Goal: Transaction & Acquisition: Purchase product/service

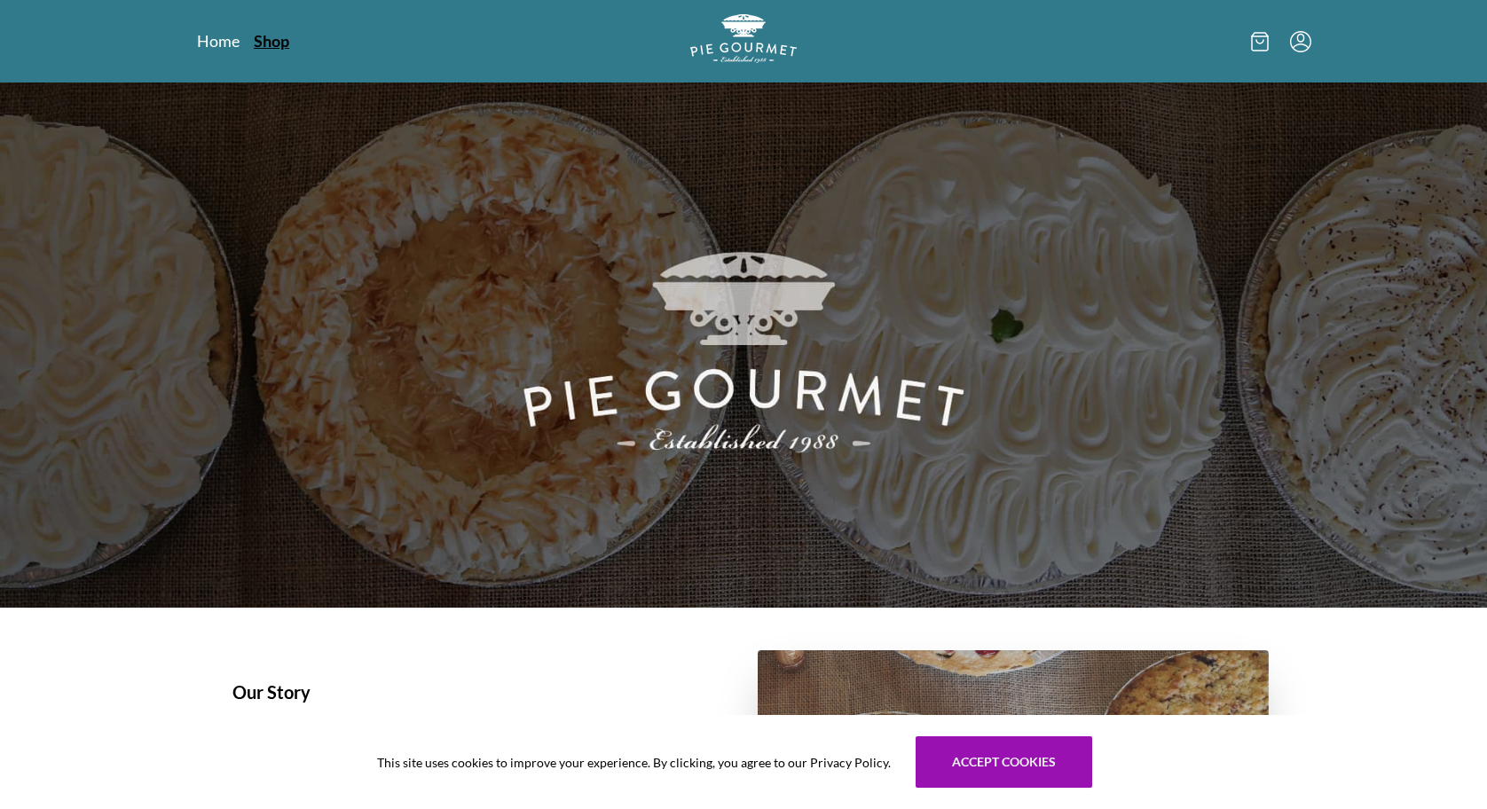
click at [266, 46] on link "Shop" at bounding box center [271, 40] width 35 height 21
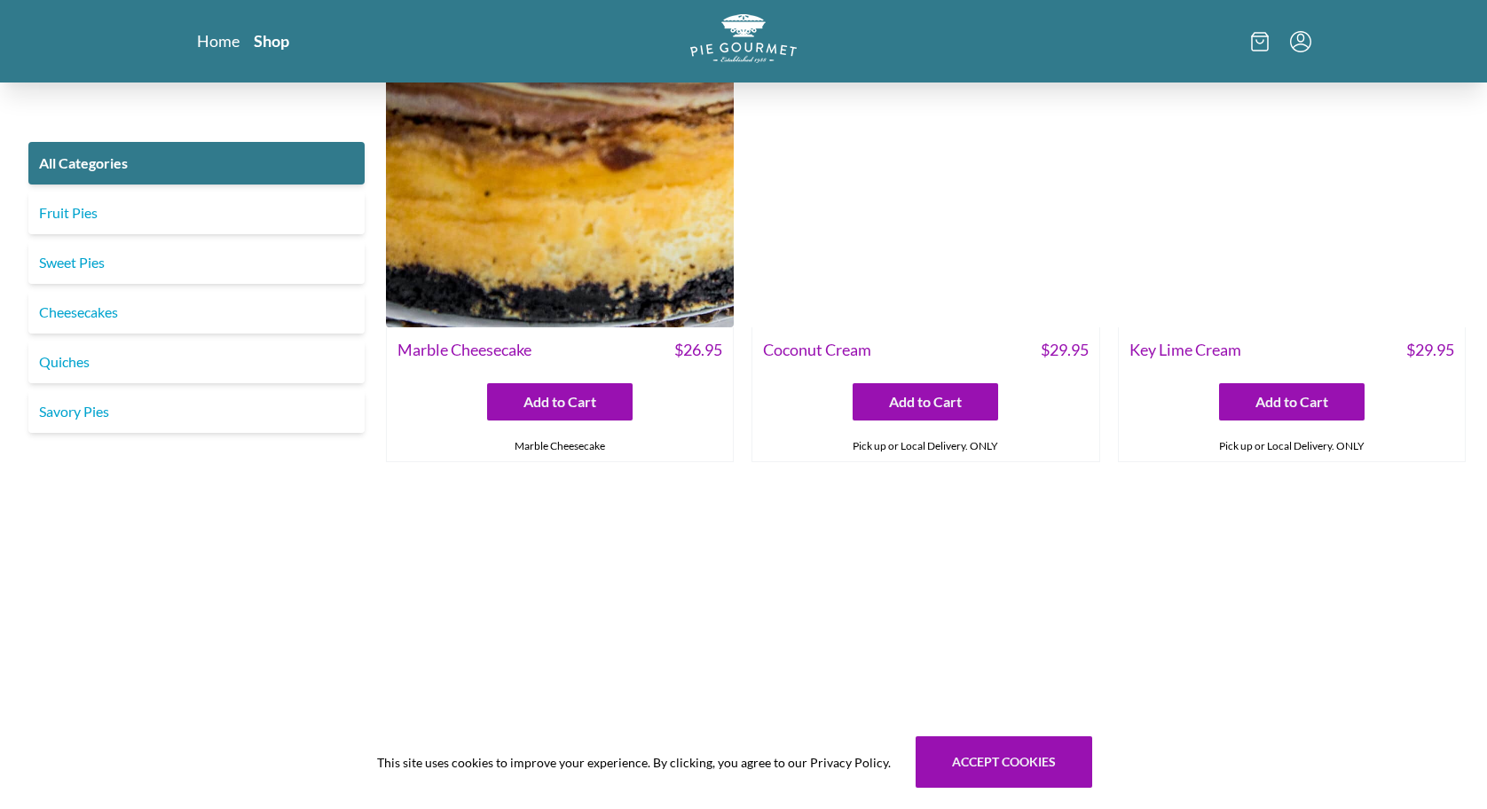
scroll to position [3612, 0]
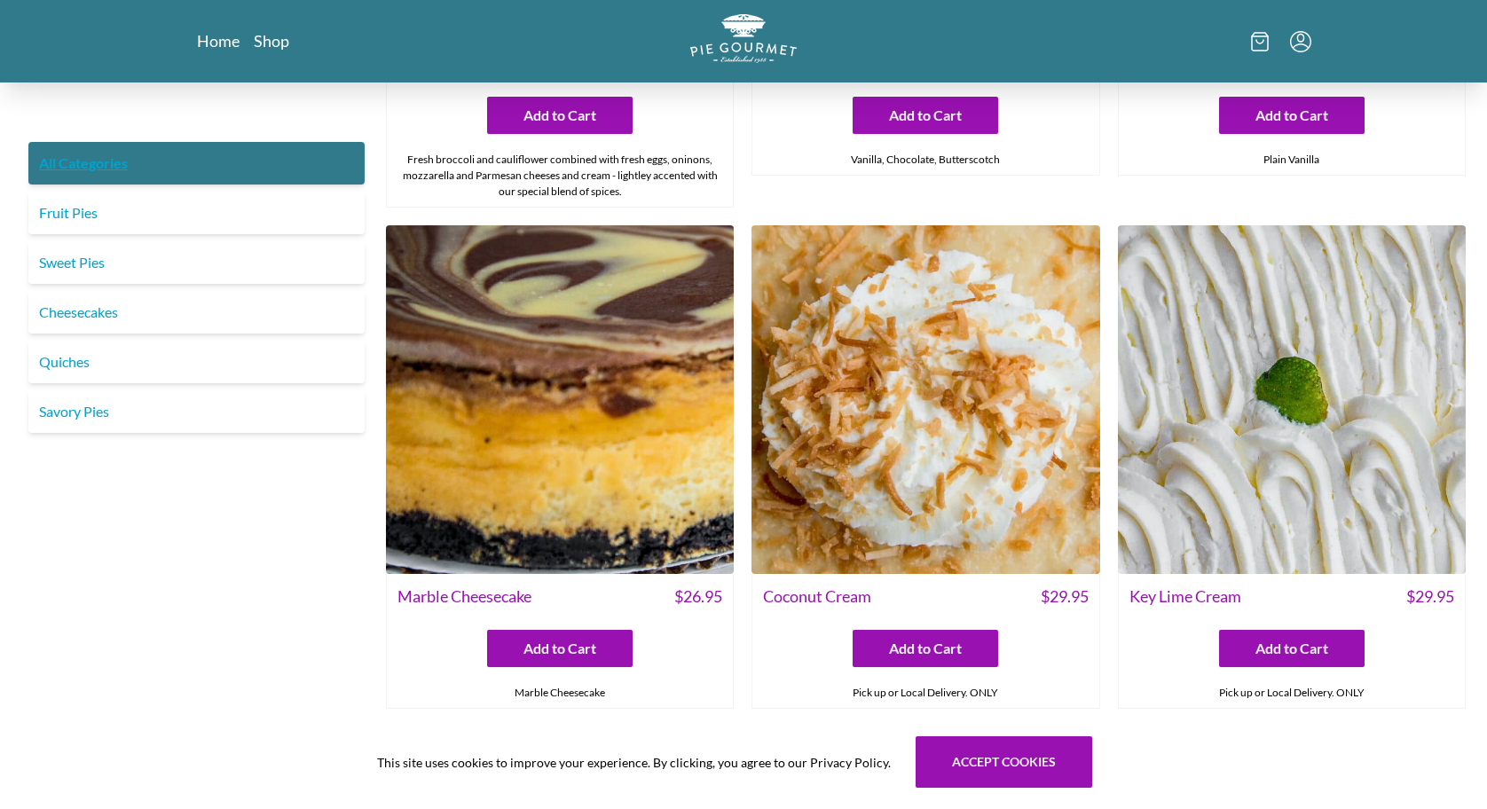
click at [91, 162] on link "All Categories" at bounding box center [196, 163] width 336 height 43
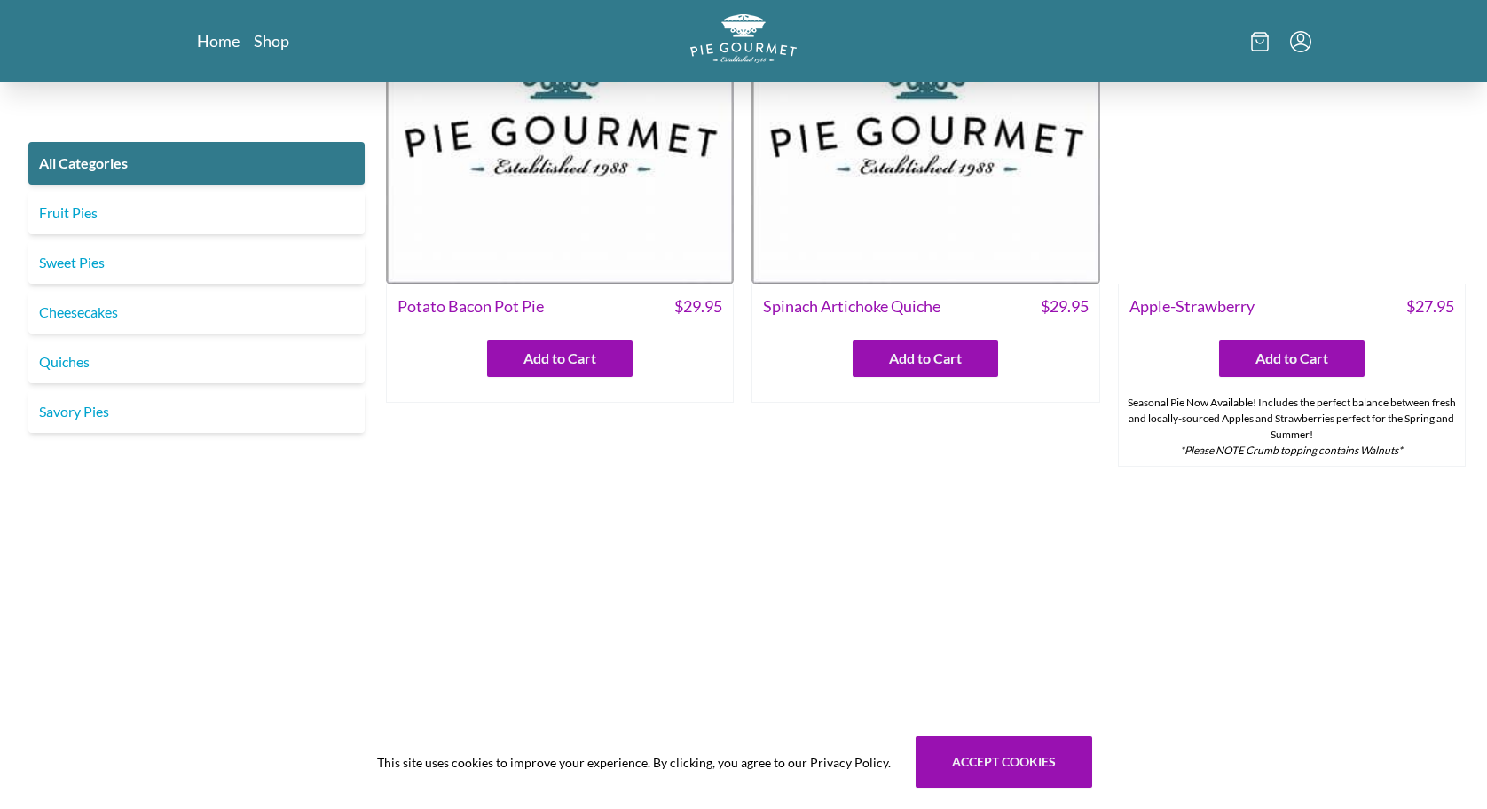
scroll to position [0, 0]
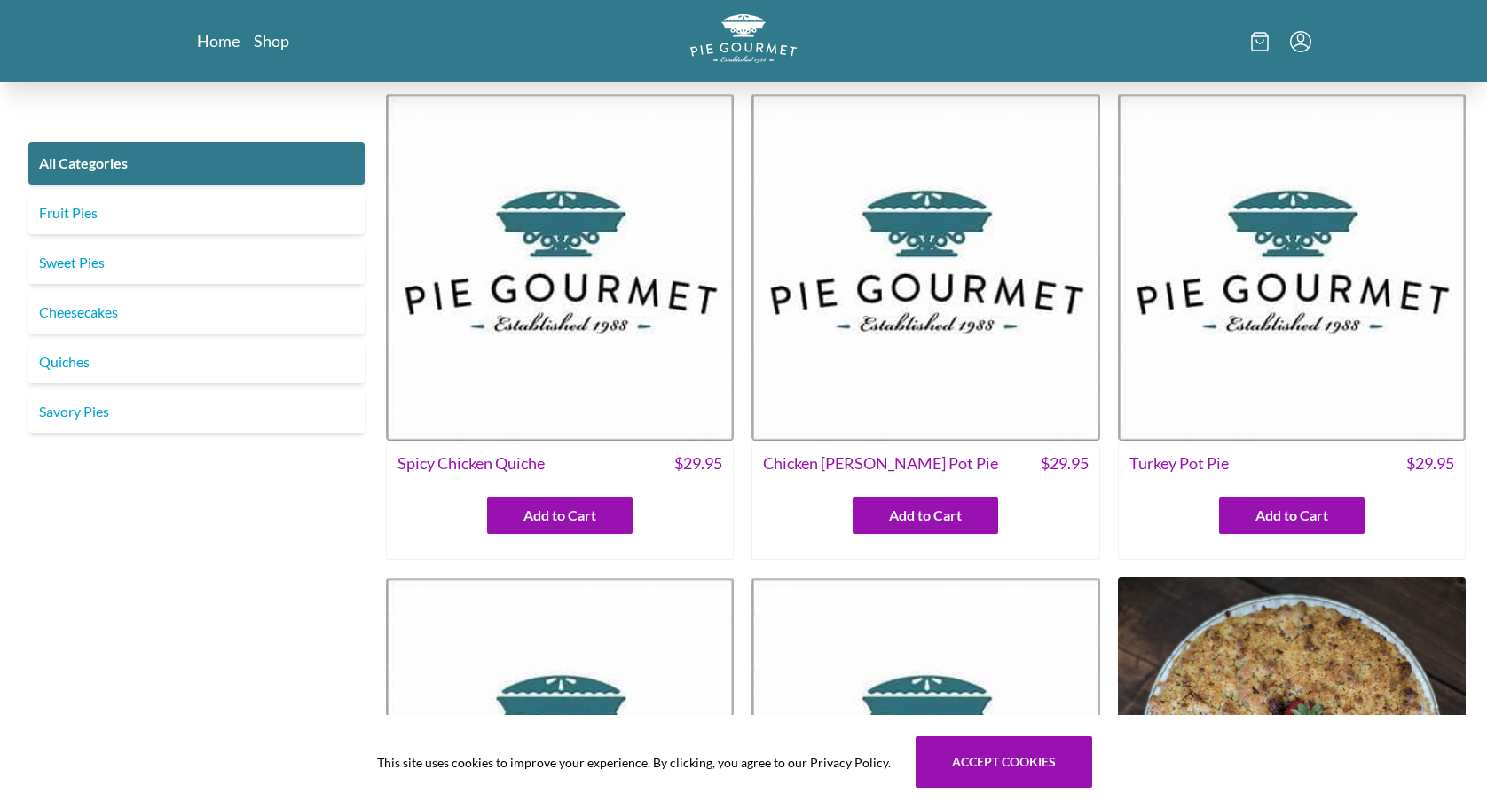
click at [1388, 398] on img at bounding box center [1292, 267] width 348 height 348
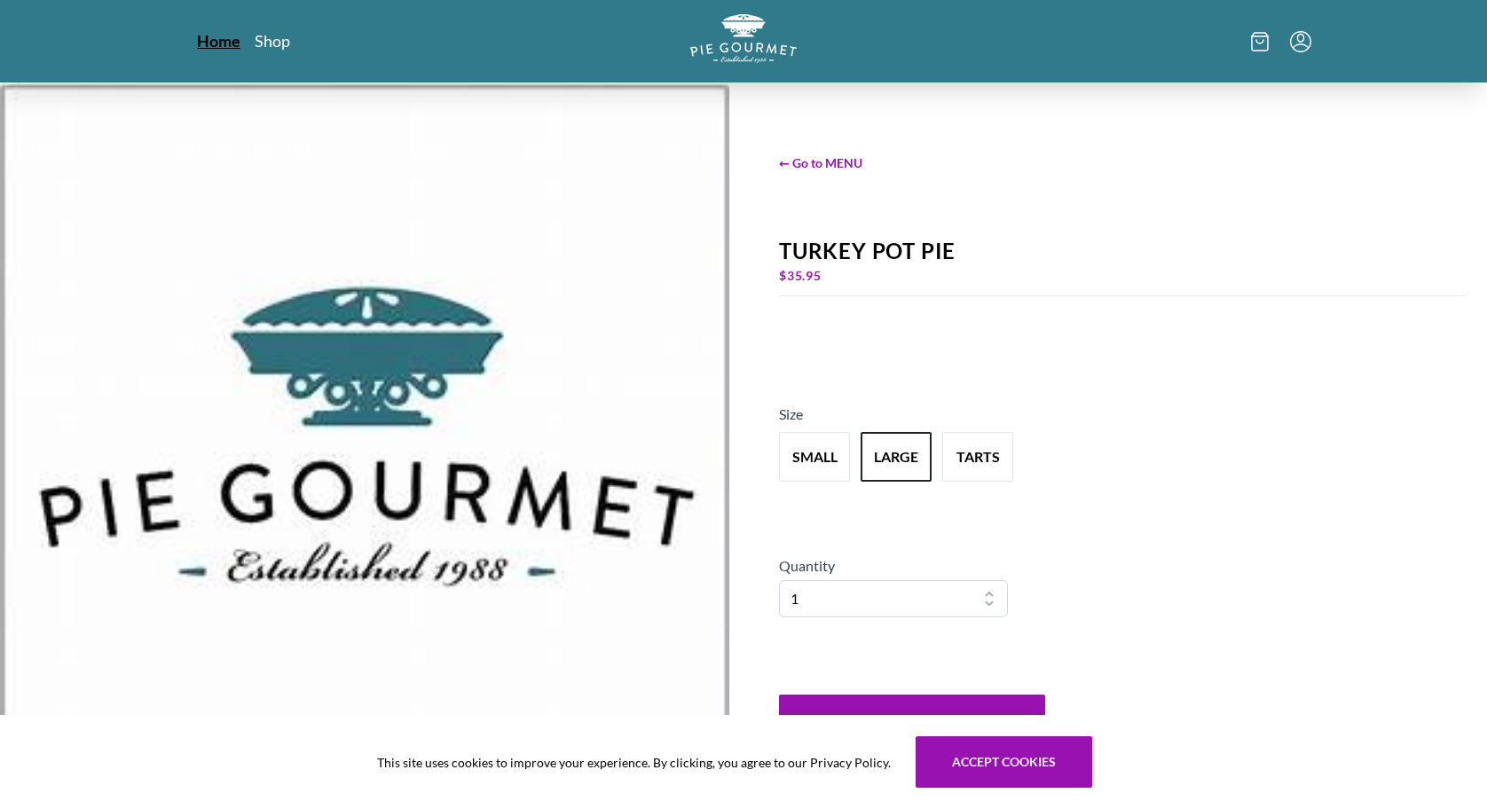
click at [215, 43] on link "Home" at bounding box center [218, 40] width 43 height 21
